Goal: Feedback & Contribution: Submit feedback/report problem

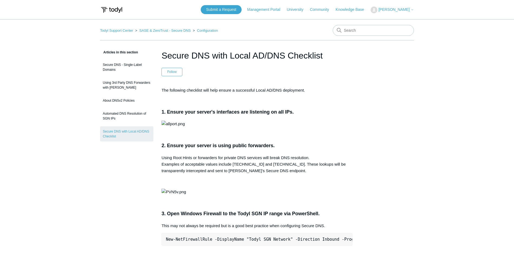
scroll to position [1007, 0]
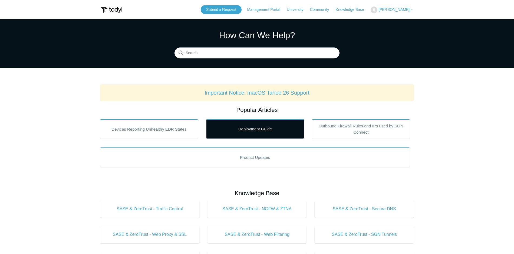
click at [246, 129] on link "Deployment Guide" at bounding box center [255, 128] width 98 height 19
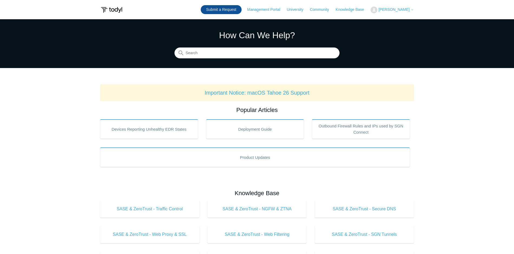
click at [236, 12] on link "Submit a Request" at bounding box center [221, 9] width 41 height 9
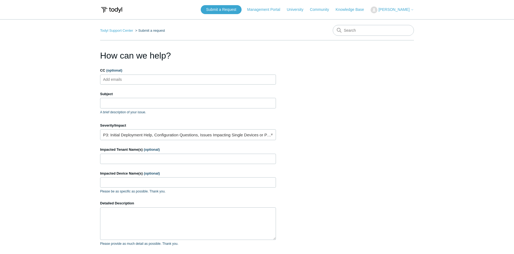
click at [403, 11] on span "[PERSON_NAME]" at bounding box center [394, 9] width 31 height 4
click at [403, 24] on link "My Support Requests" at bounding box center [397, 21] width 53 height 9
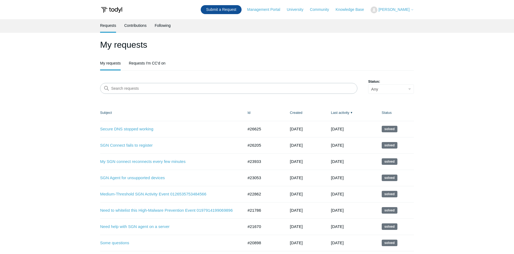
click at [242, 9] on link "Submit a Request" at bounding box center [221, 9] width 41 height 9
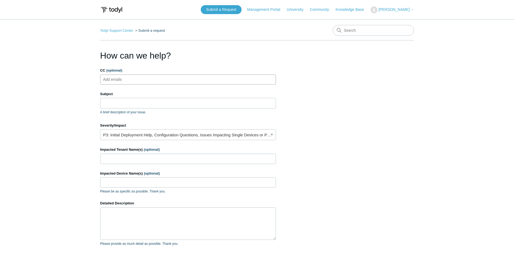
click at [142, 82] on ul "Add emails" at bounding box center [188, 79] width 176 height 10
click at [142, 99] on input "Subject" at bounding box center [188, 103] width 176 height 10
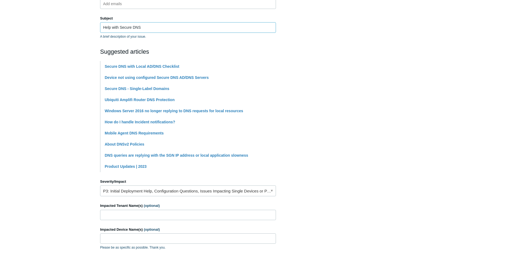
scroll to position [76, 0]
type input "Help with Secure DNS"
click at [198, 193] on link "P3: Initial Deployment Help, Configuration Questions, Issues Impacting Single D…" at bounding box center [188, 189] width 176 height 11
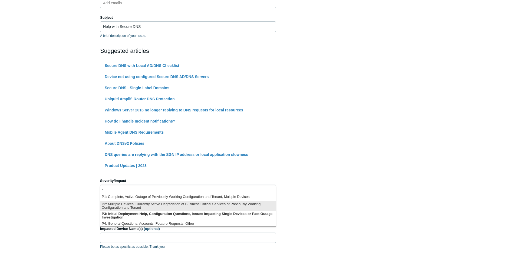
click at [183, 203] on li "P2: Multiple Devices, Currently Active Degradation of Business Critical Service…" at bounding box center [187, 206] width 175 height 10
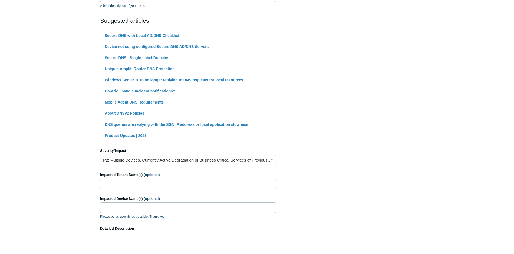
scroll to position [107, 0]
click at [171, 185] on input "Impacted Tenant Name(s) (optional)" at bounding box center [188, 183] width 176 height 10
type input "ILN"
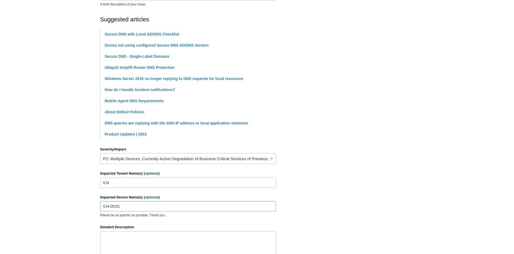
scroll to position [187, 0]
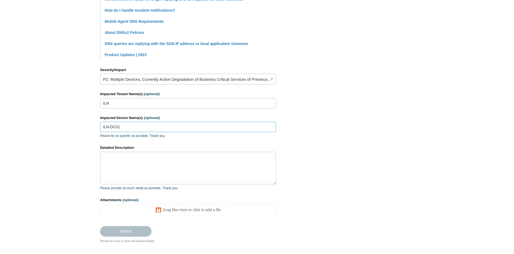
type input "ILN-DC01"
click at [141, 171] on textarea "Detailed Description" at bounding box center [188, 168] width 176 height 32
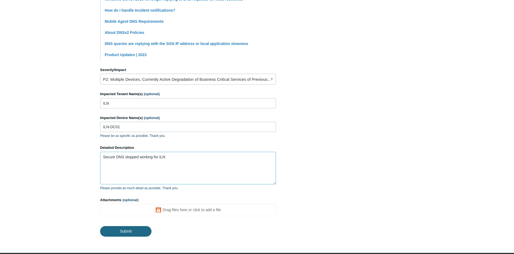
type textarea "Secure DNS stopped working for ILN"
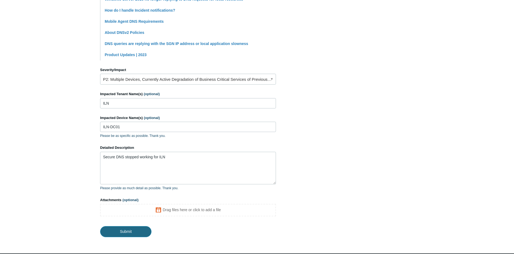
click at [132, 235] on input "Submit" at bounding box center [125, 231] width 51 height 11
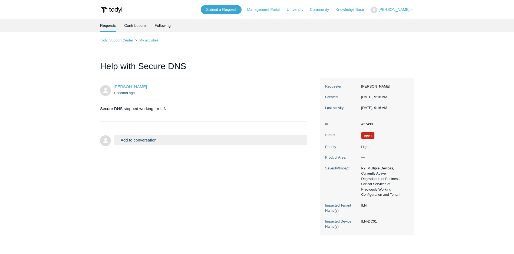
click at [120, 8] on img at bounding box center [111, 10] width 23 height 10
click at [118, 9] on img at bounding box center [111, 10] width 23 height 10
click at [106, 11] on img at bounding box center [111, 10] width 23 height 10
